Goal: Complete application form

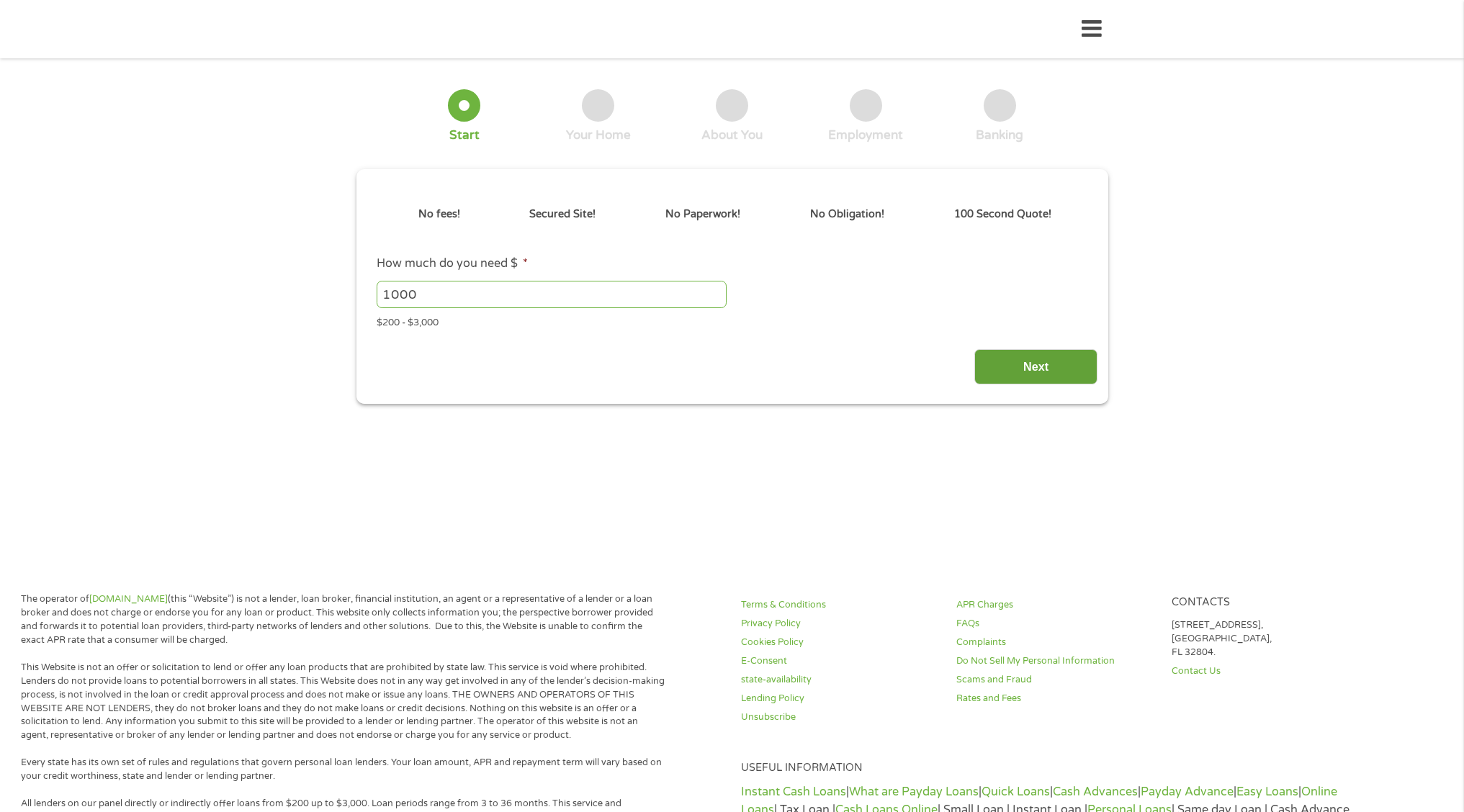
click at [1013, 370] on input "Next" at bounding box center [1036, 367] width 123 height 35
click at [432, 292] on input "1000" at bounding box center [552, 295] width 350 height 28
type input "1500"
click at [1031, 361] on input "Next" at bounding box center [1036, 367] width 123 height 35
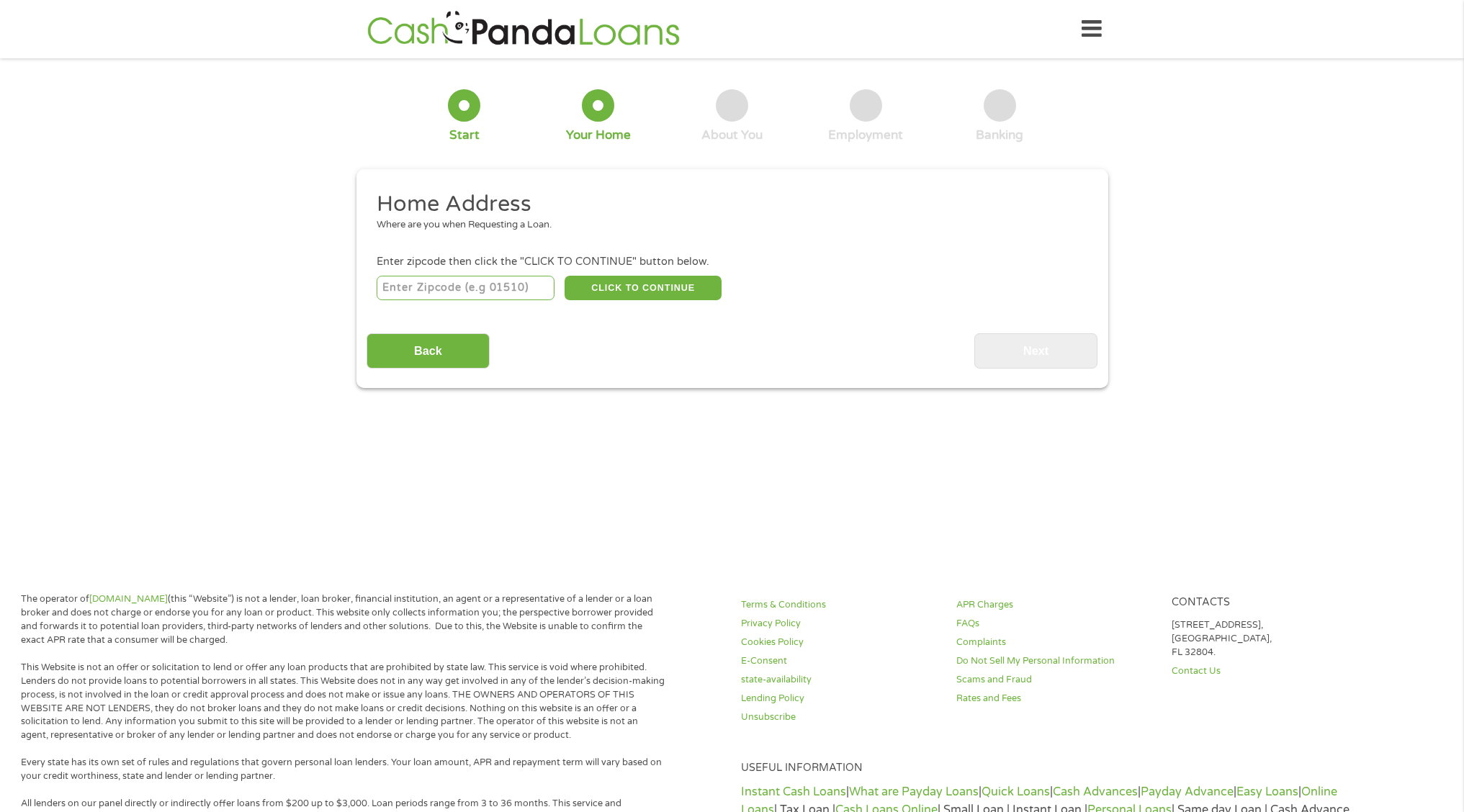
click at [446, 295] on input "number" at bounding box center [465, 288] width 178 height 25
type input "30269"
click at [624, 290] on button "CLICK TO CONTINUE" at bounding box center [643, 288] width 157 height 25
type input "30269"
type input "[GEOGRAPHIC_DATA]"
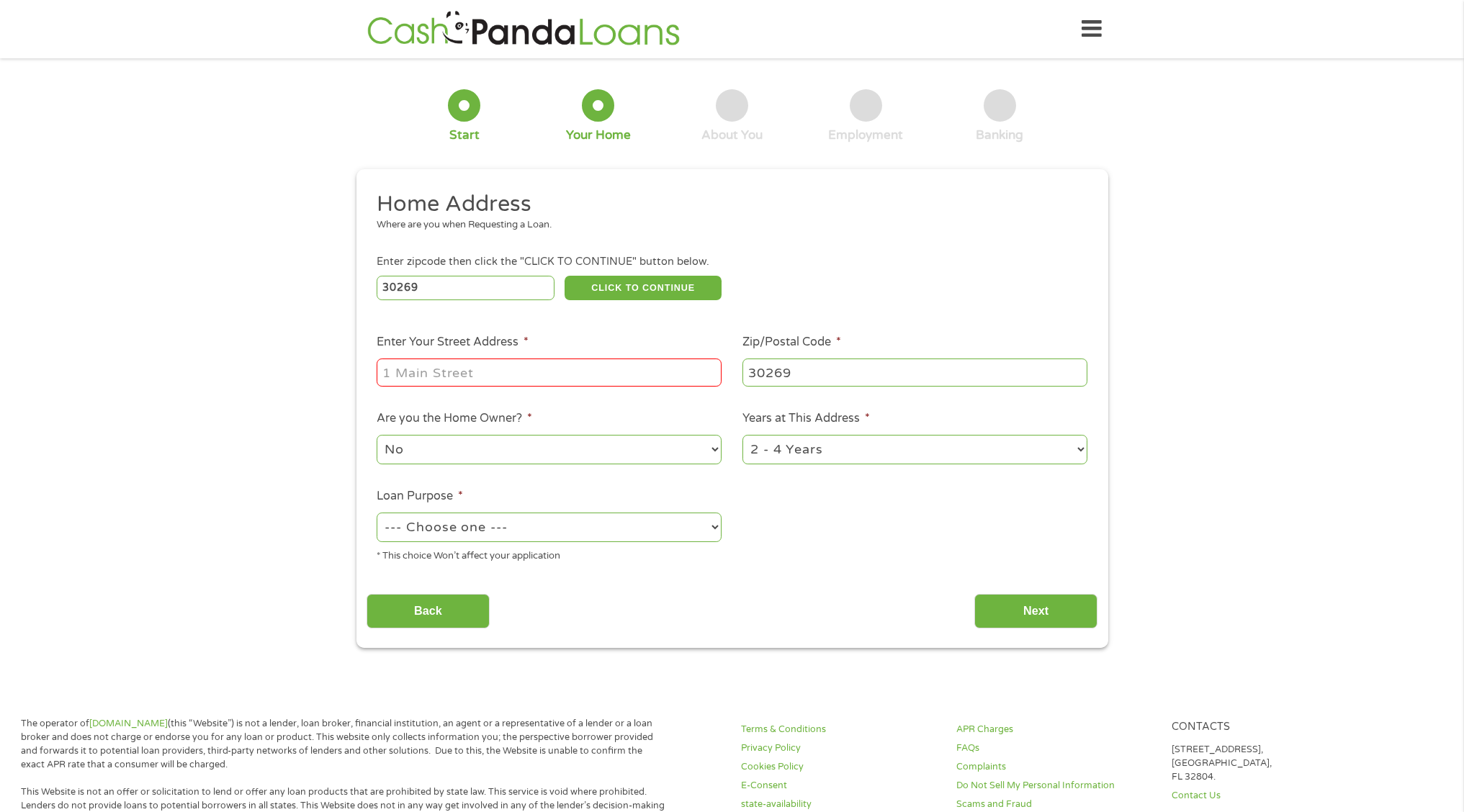
click at [531, 374] on input "Enter Your Street Address *" at bounding box center [549, 372] width 345 height 28
type input "[STREET_ADDRESS]"
select select "yes"
click at [377, 435] on select "No Yes" at bounding box center [549, 449] width 345 height 30
select select "shorttermcash"
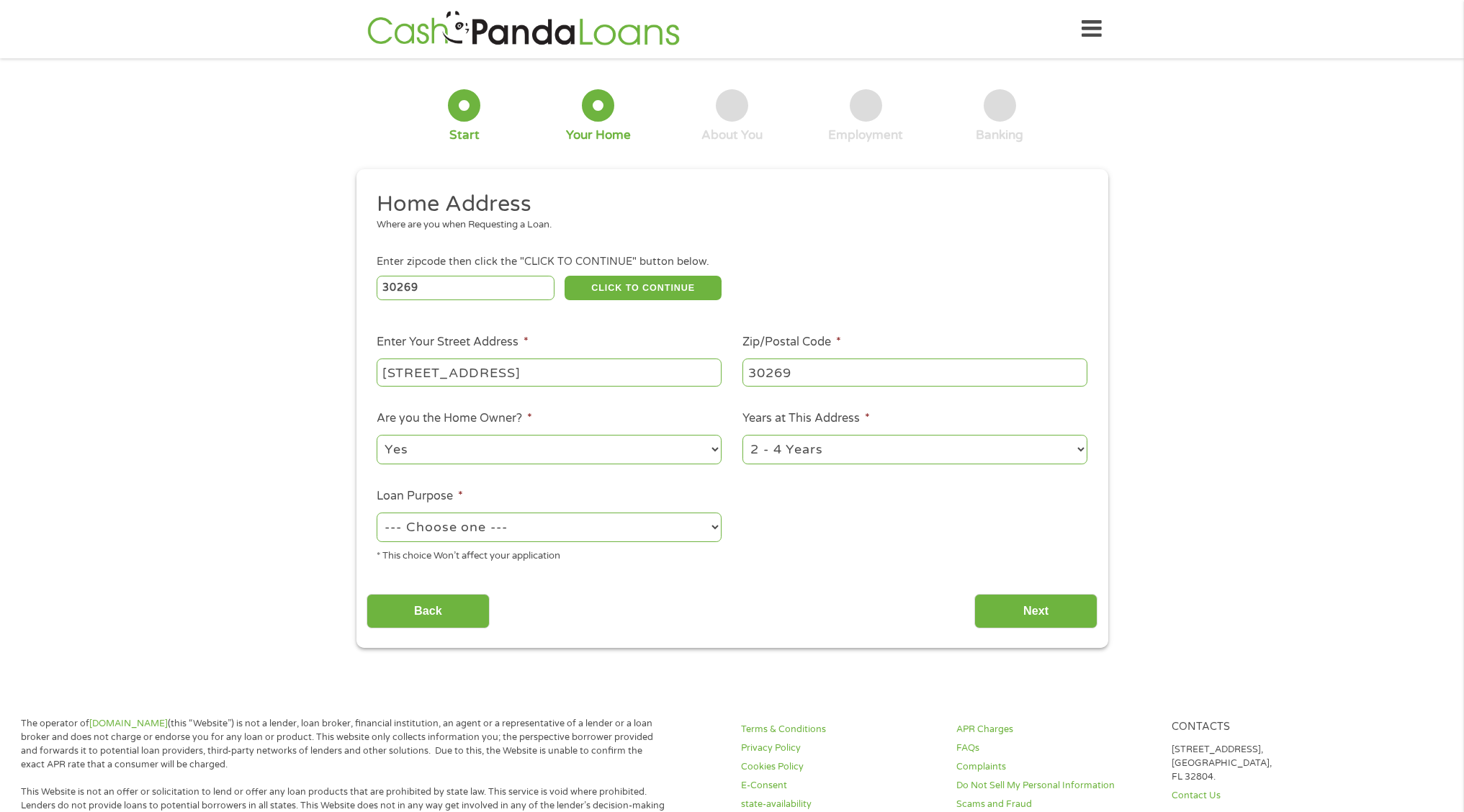
click at [377, 512] on select "--- Choose one --- Pay Bills Debt Consolidation Home Improvement Major Purchase…" at bounding box center [549, 527] width 345 height 30
click at [1037, 595] on input "Next" at bounding box center [1036, 611] width 123 height 35
click at [1007, 613] on input "Next" at bounding box center [1036, 611] width 123 height 35
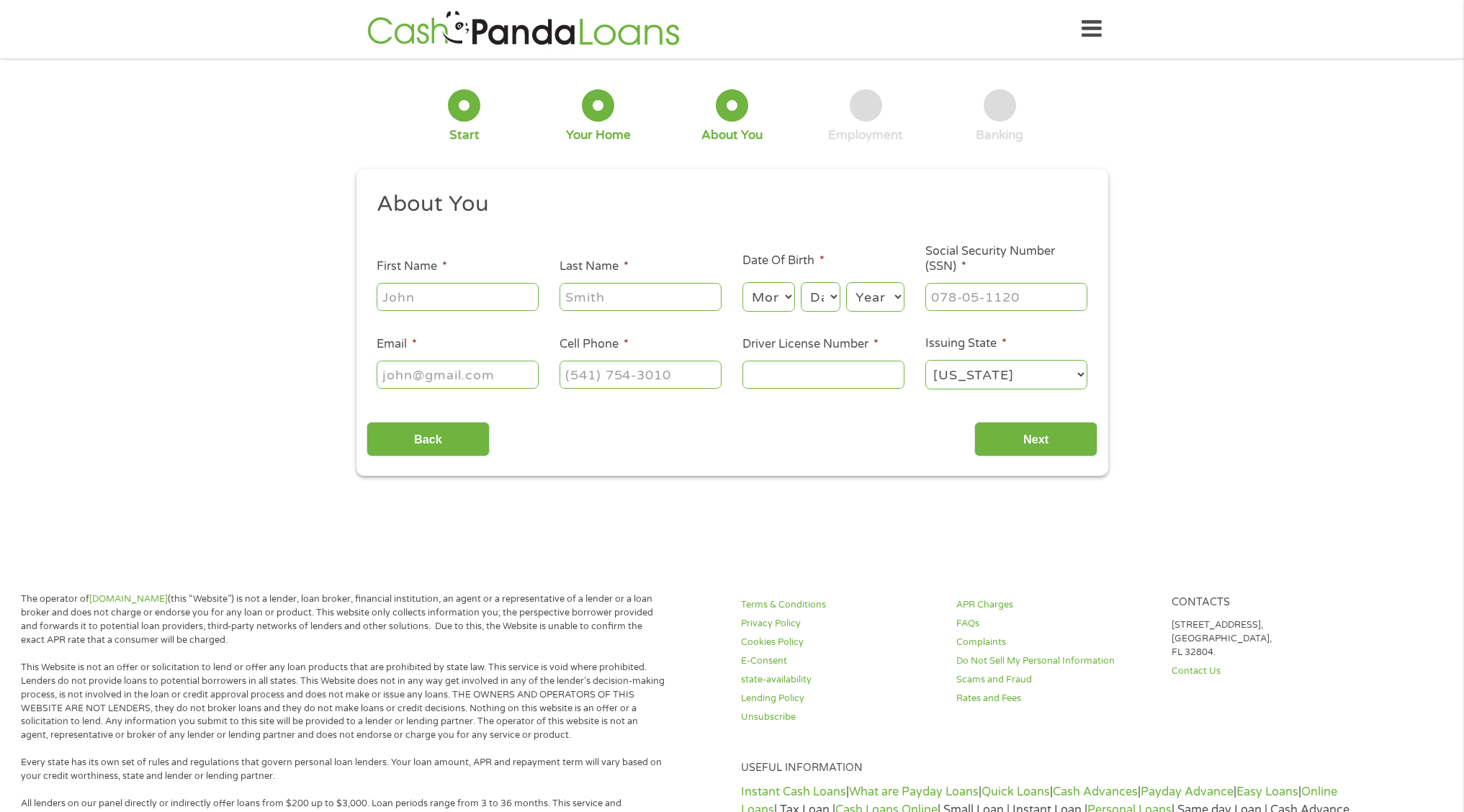
click at [469, 299] on input "First Name *" at bounding box center [458, 296] width 162 height 28
type input "[PERSON_NAME]"
type input "[PERSON_NAME][EMAIL_ADDRESS][PERSON_NAME][DOMAIN_NAME]"
type input "[PHONE_NUMBER]"
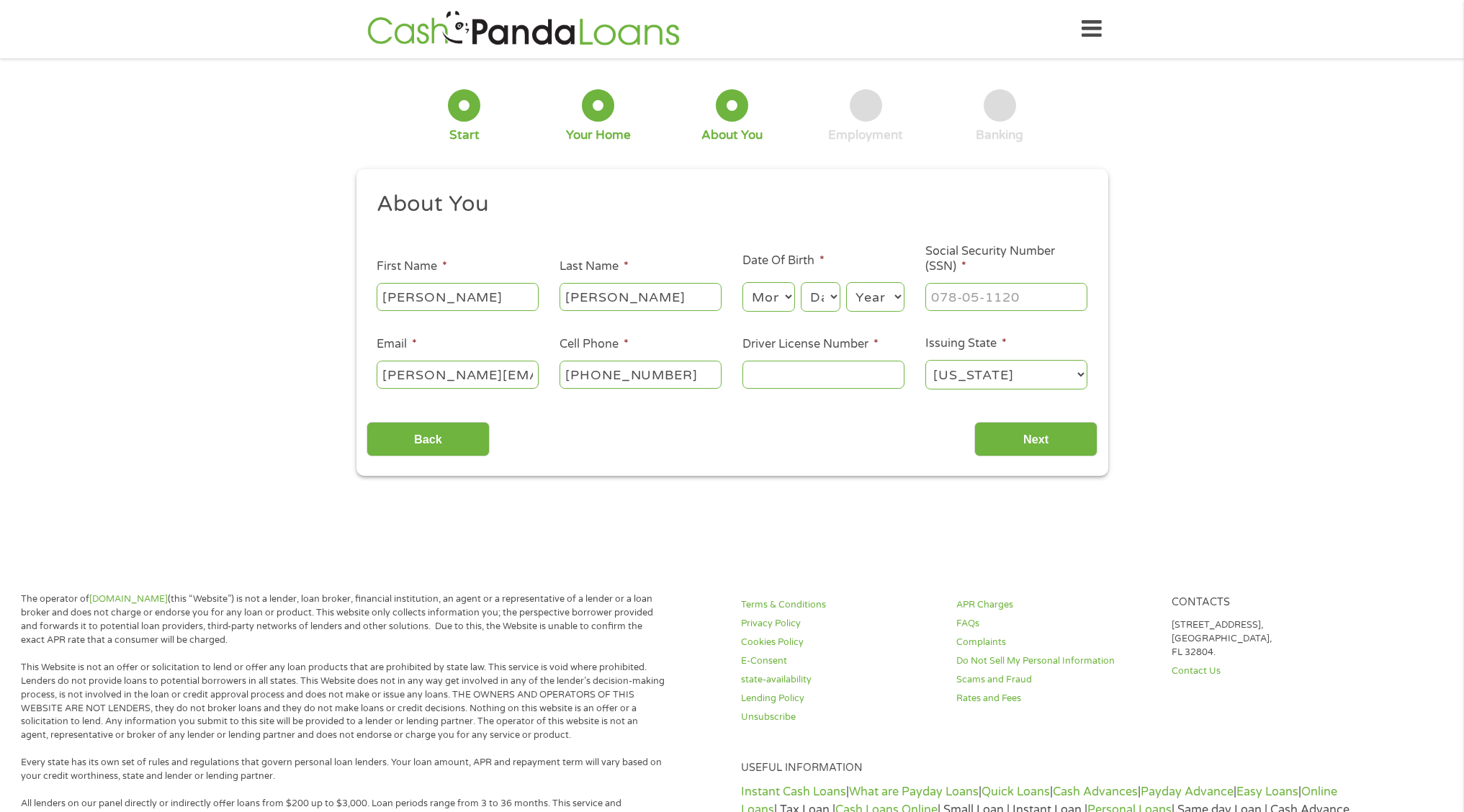
select select "5"
click at [742, 282] on select "Month 1 2 3 4 5 6 7 8 9 10 11 12" at bounding box center [768, 296] width 53 height 30
select select "13"
click at [801, 282] on select "Day 1 2 3 4 5 6 7 8 9 10 11 12 13 14 15 16 17 18 19 20 21 22 23 24 25 26 27 28 …" at bounding box center [820, 296] width 39 height 30
select select "1969"
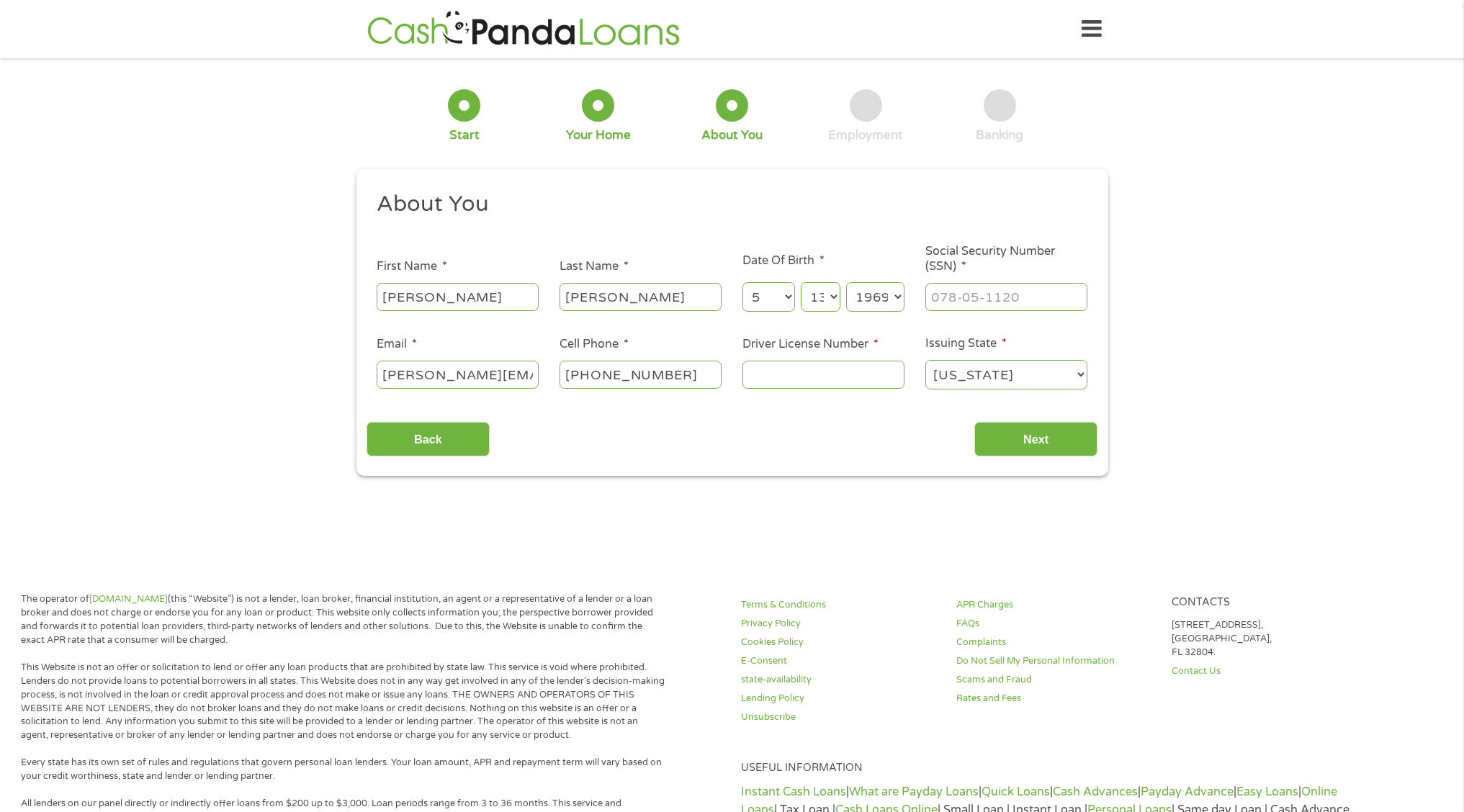
click at [846, 282] on select "Year [DATE] 2006 2005 2004 2003 2002 2001 2000 1999 1998 1997 1996 1995 1994 19…" at bounding box center [875, 296] width 58 height 30
type input "___-__-____"
click at [957, 294] on input "___-__-____" at bounding box center [1007, 296] width 162 height 28
click at [951, 303] on input "___-__-____" at bounding box center [1007, 296] width 162 height 28
paste input "4"
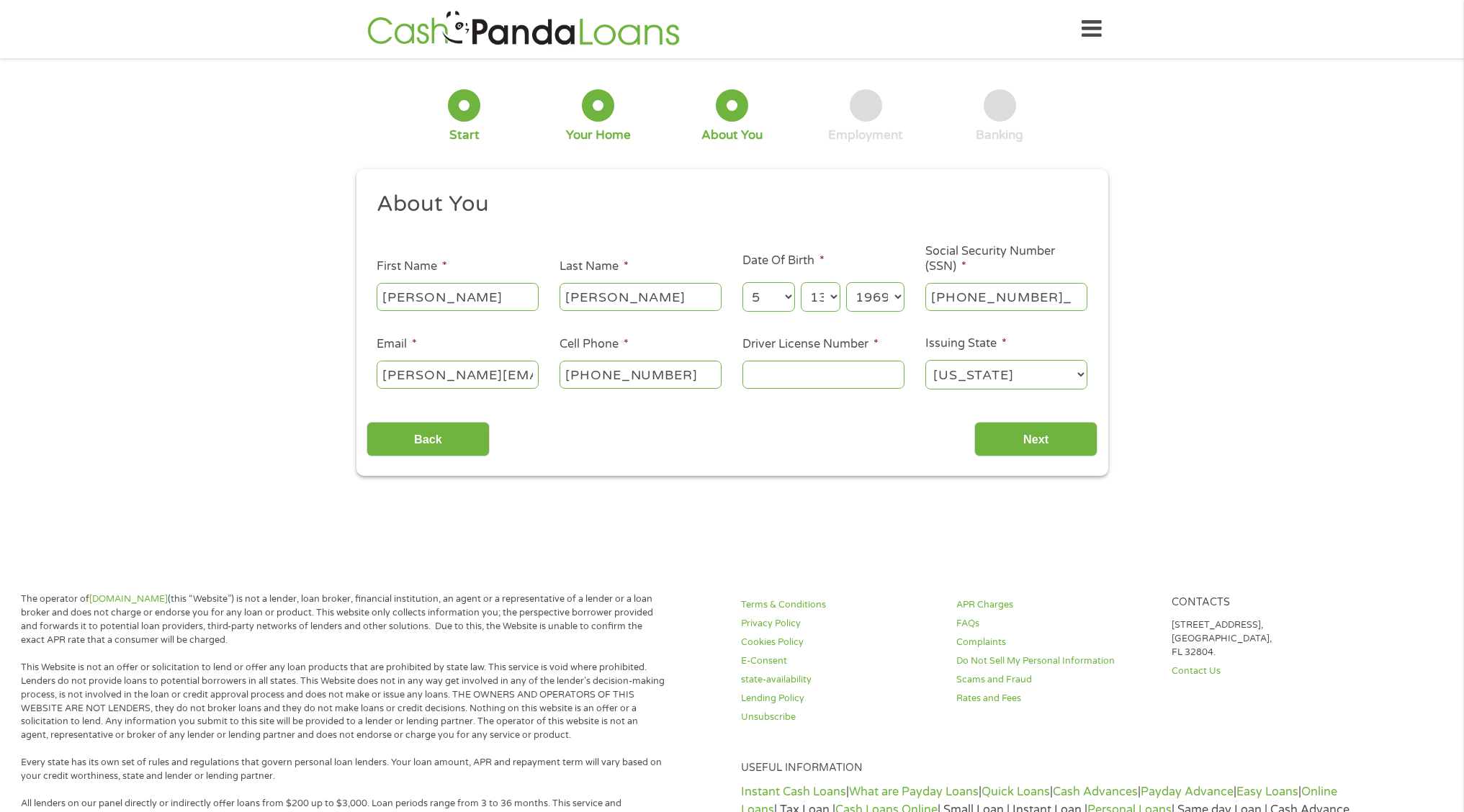
type input "459-33-4229"
click at [828, 440] on div "Back Next" at bounding box center [732, 433] width 731 height 46
click at [791, 380] on input "Driver License Number *" at bounding box center [823, 374] width 162 height 28
type input "049317539"
click at [1031, 456] on input "Next" at bounding box center [1036, 439] width 123 height 35
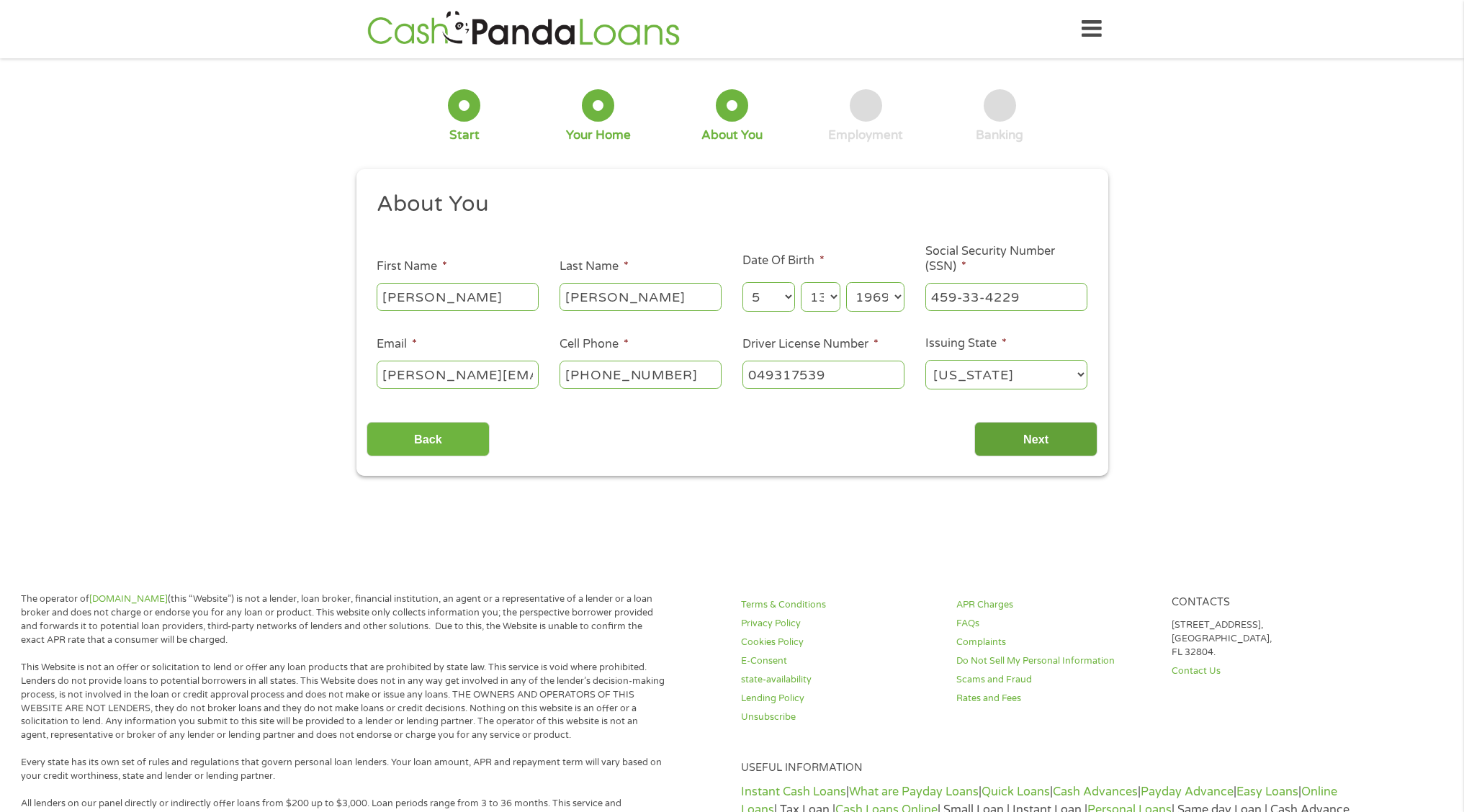
click at [1022, 442] on input "Next" at bounding box center [1036, 439] width 123 height 35
click at [748, 446] on div "Back Next" at bounding box center [732, 433] width 731 height 46
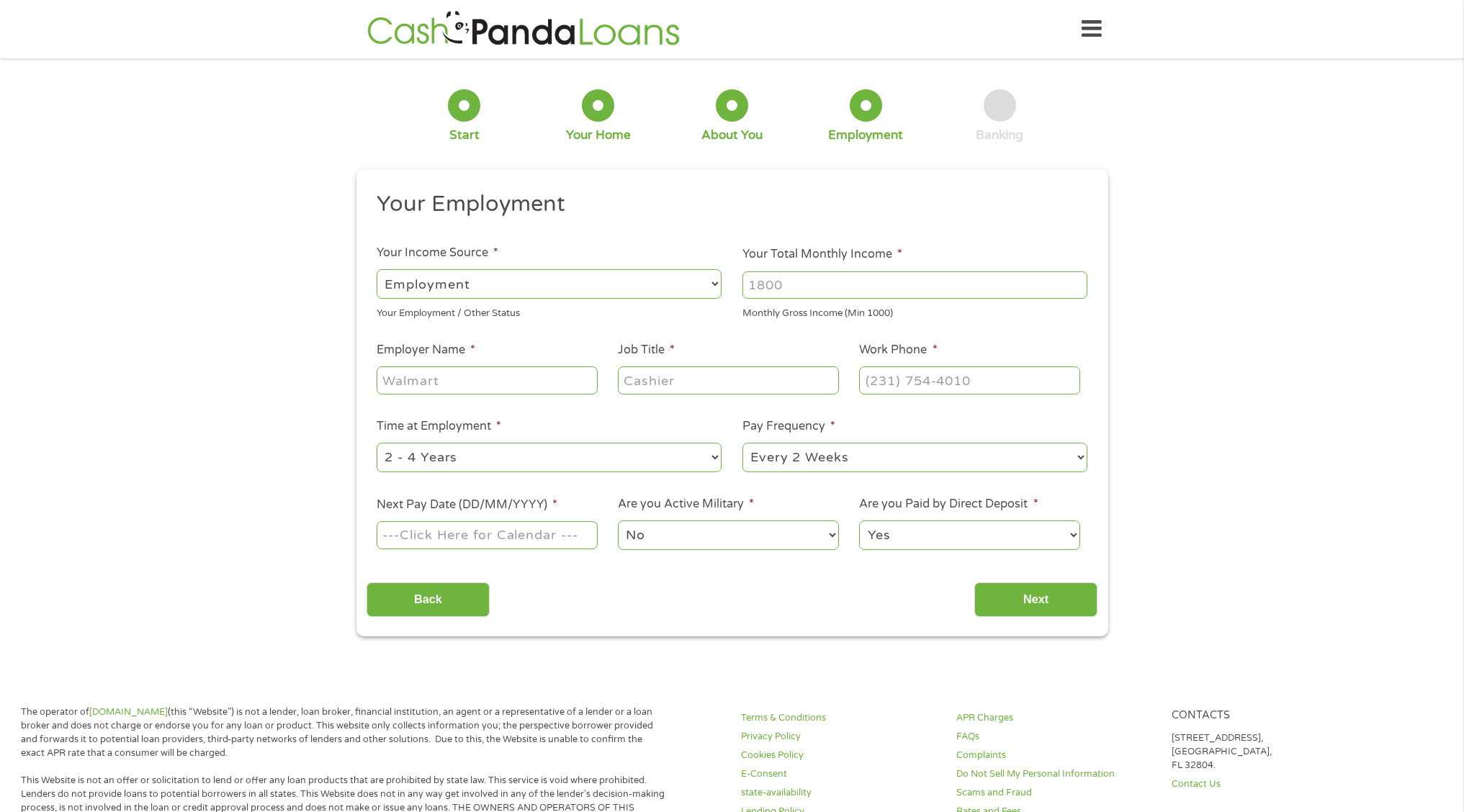
select select "selfEmployed"
click at [377, 269] on select "--- Choose one --- Employment [DEMOGRAPHIC_DATA] Benefits" at bounding box center [549, 284] width 345 height 30
click at [797, 288] on input "Your Total Monthly Income *" at bounding box center [915, 285] width 345 height 28
type input "5000"
click at [425, 383] on input "Employer Name *" at bounding box center [487, 380] width 220 height 28
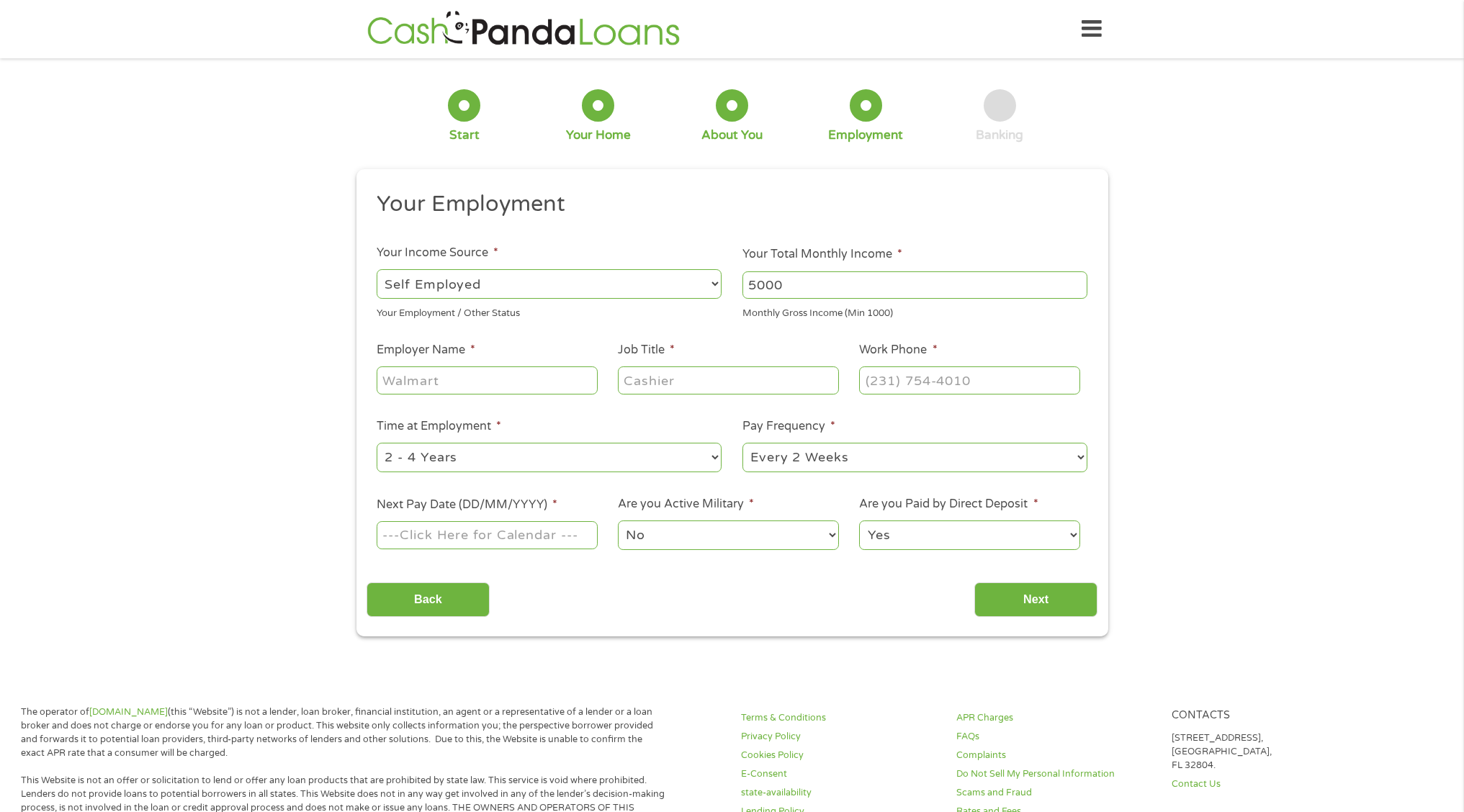
click at [648, 384] on input "Job Title *" at bounding box center [728, 380] width 220 height 28
click at [493, 383] on input "Employer Name *" at bounding box center [487, 380] width 220 height 28
click at [377, 269] on select "--- Choose one --- Employment [DEMOGRAPHIC_DATA] Benefits" at bounding box center [549, 284] width 345 height 30
click at [441, 373] on input "Employer Name *" at bounding box center [487, 380] width 220 height 28
select select "selfEmployed"
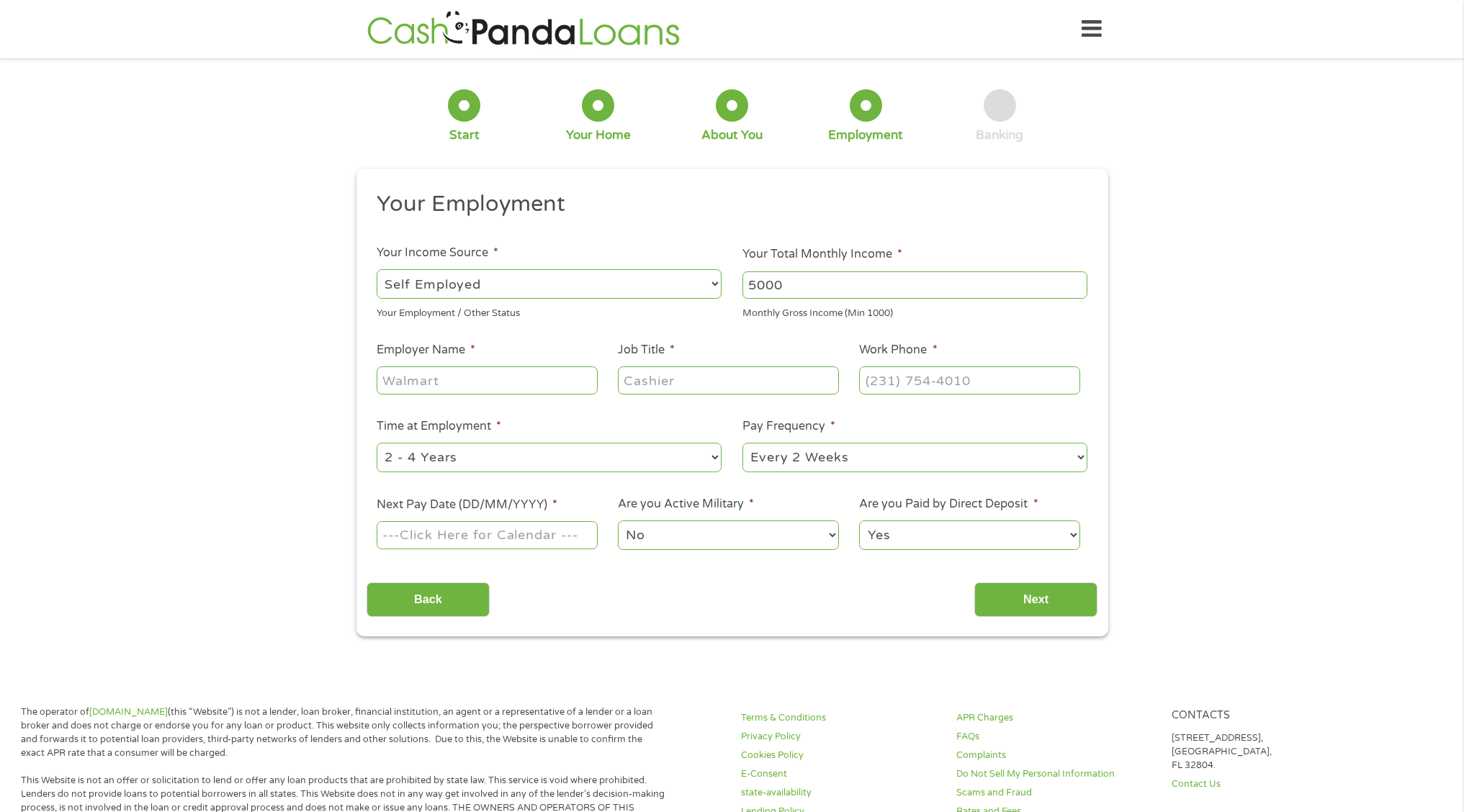
click at [377, 269] on select "--- Choose one --- Employment [DEMOGRAPHIC_DATA] Benefits" at bounding box center [549, 284] width 345 height 30
click at [462, 384] on input "Employer Name *" at bounding box center [487, 380] width 220 height 28
type input "(___) ___-____"
click at [897, 380] on input "(___) ___-____" at bounding box center [969, 380] width 220 height 28
